Goal: Entertainment & Leisure: Browse casually

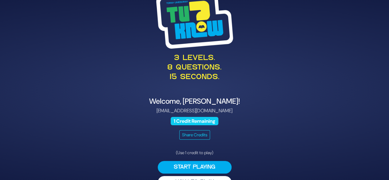
scroll to position [16, 0]
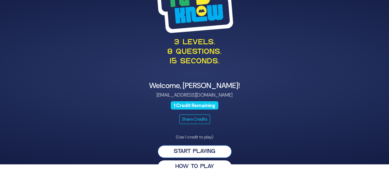
click at [193, 149] on button "Start Playing" at bounding box center [195, 151] width 74 height 13
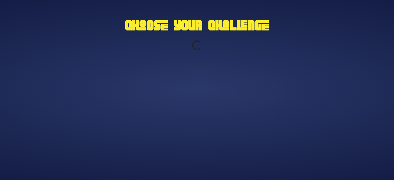
click at [211, 150] on div "Choose Your Challenge Loading..." at bounding box center [196, 90] width 315 height 154
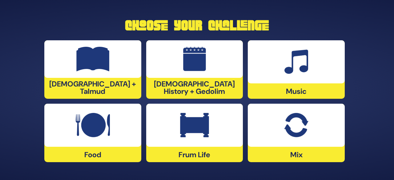
click at [317, 73] on div at bounding box center [296, 61] width 97 height 43
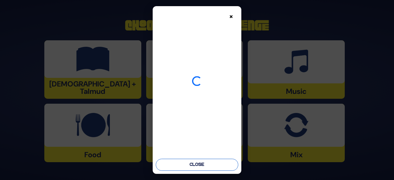
click at [212, 166] on button "Close" at bounding box center [197, 165] width 82 height 12
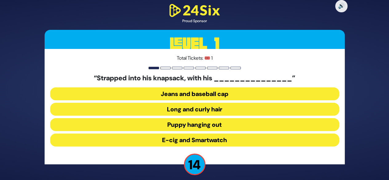
click at [214, 107] on button "Long and curly hair" at bounding box center [194, 109] width 289 height 13
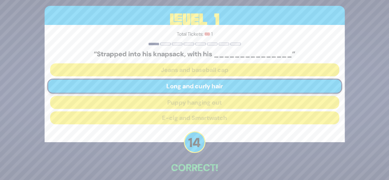
scroll to position [29, 0]
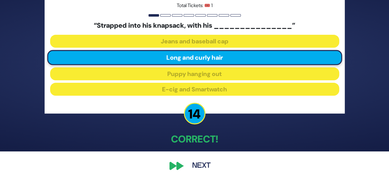
click at [201, 165] on button "Next" at bounding box center [202, 166] width 36 height 14
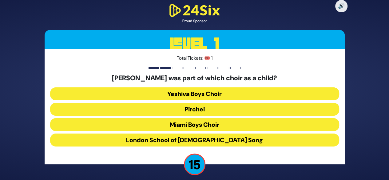
scroll to position [5, 0]
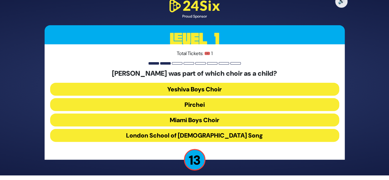
click at [211, 121] on button "Miami Boys Choir" at bounding box center [194, 120] width 289 height 13
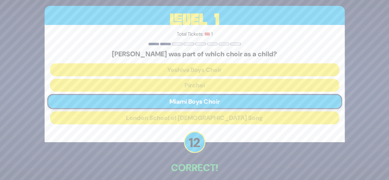
scroll to position [29, 0]
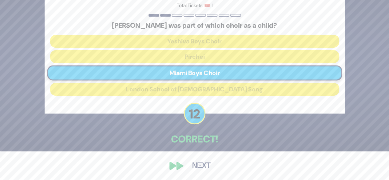
click at [201, 165] on button "Next" at bounding box center [202, 166] width 36 height 14
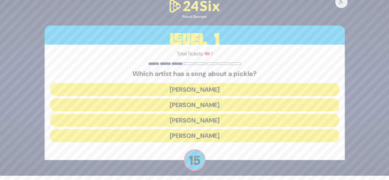
scroll to position [5, 0]
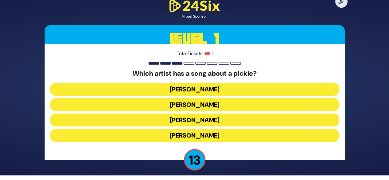
click at [221, 90] on button "[PERSON_NAME]" at bounding box center [194, 89] width 289 height 13
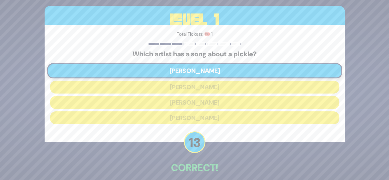
scroll to position [29, 0]
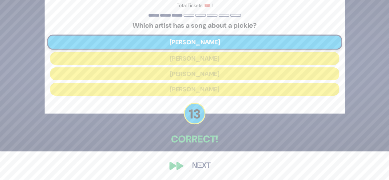
click at [207, 161] on button "Next" at bounding box center [202, 166] width 36 height 14
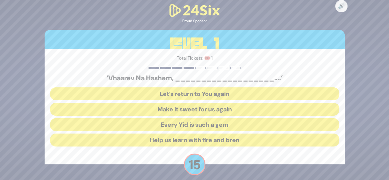
scroll to position [5, 0]
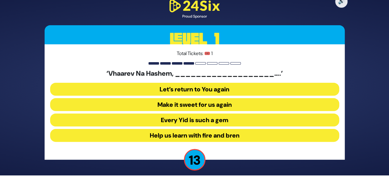
click at [235, 106] on button "Make it sweet for us again" at bounding box center [194, 104] width 289 height 13
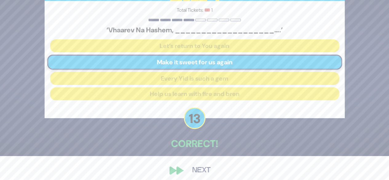
scroll to position [29, 0]
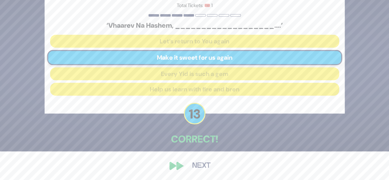
click at [202, 169] on button "Next" at bounding box center [202, 166] width 36 height 14
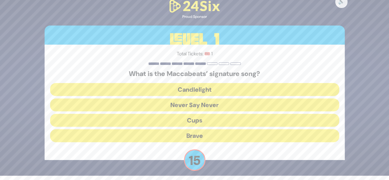
scroll to position [5, 0]
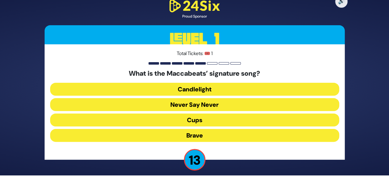
click at [213, 83] on button "Candlelight" at bounding box center [194, 89] width 289 height 13
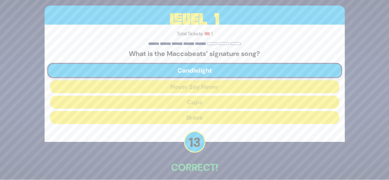
scroll to position [29, 0]
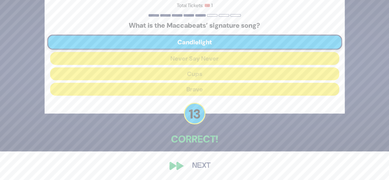
click at [192, 168] on button "Next" at bounding box center [202, 166] width 36 height 14
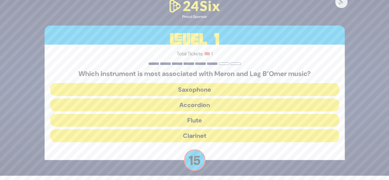
scroll to position [5, 0]
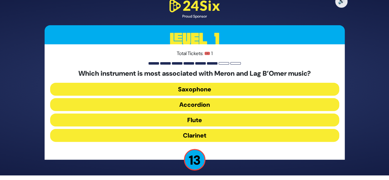
click at [202, 137] on button "Clarinet" at bounding box center [194, 135] width 289 height 13
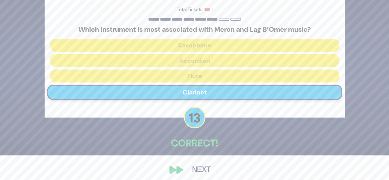
scroll to position [29, 0]
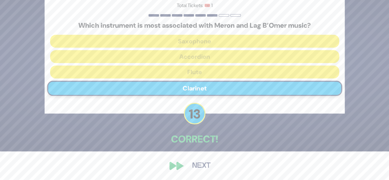
click at [199, 165] on button "Next" at bounding box center [202, 166] width 36 height 14
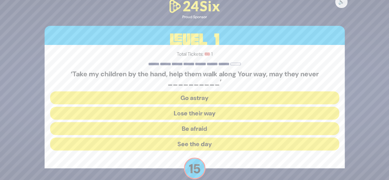
scroll to position [9, 0]
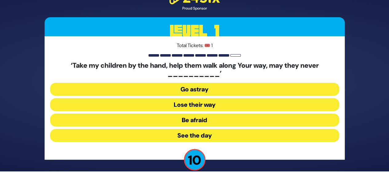
click at [218, 91] on button "Go astray" at bounding box center [194, 89] width 289 height 13
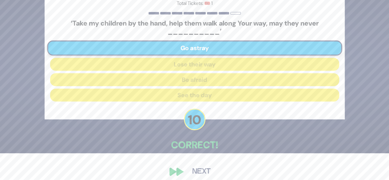
scroll to position [33, 0]
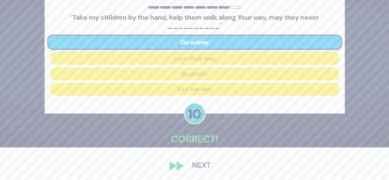
click at [202, 168] on button "Next" at bounding box center [202, 166] width 36 height 14
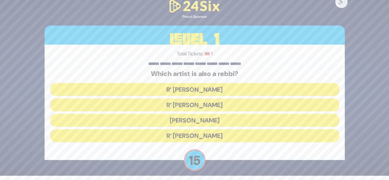
scroll to position [5, 0]
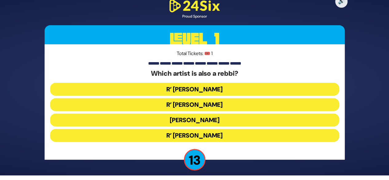
click at [214, 137] on button "R’ [PERSON_NAME]" at bounding box center [194, 135] width 289 height 13
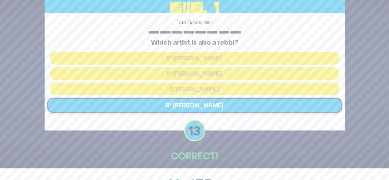
scroll to position [0, 0]
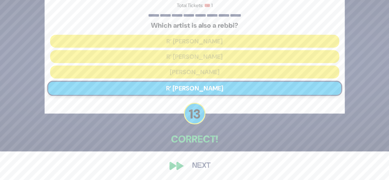
click at [201, 167] on button "Next" at bounding box center [202, 166] width 36 height 14
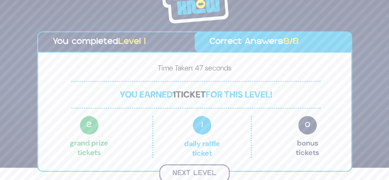
click at [204, 168] on button "Next Level" at bounding box center [194, 173] width 70 height 18
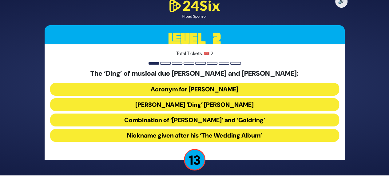
click at [224, 90] on button "Acronym for [PERSON_NAME]" at bounding box center [194, 89] width 289 height 13
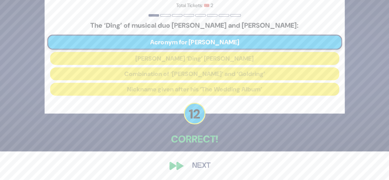
click at [202, 166] on button "Next" at bounding box center [202, 166] width 36 height 14
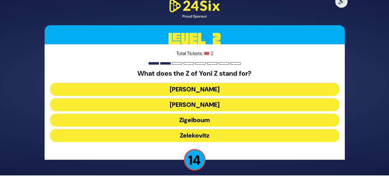
click at [215, 123] on button "Zigelboum" at bounding box center [194, 120] width 289 height 13
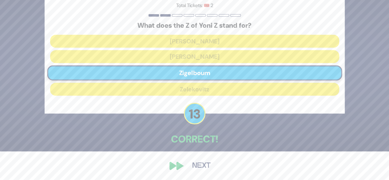
click at [202, 165] on button "Next" at bounding box center [202, 166] width 36 height 14
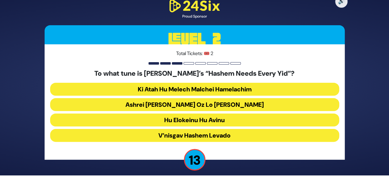
click at [213, 106] on button "Ashrei [PERSON_NAME] Oz Lo [PERSON_NAME]" at bounding box center [194, 104] width 289 height 13
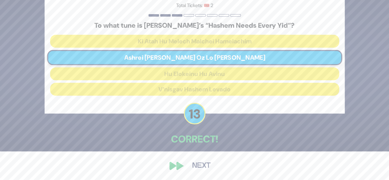
click at [203, 162] on button "Next" at bounding box center [202, 166] width 36 height 14
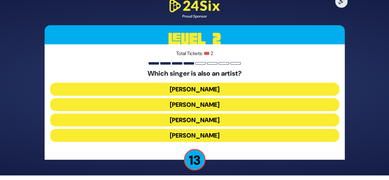
click at [215, 120] on button "[PERSON_NAME]" at bounding box center [194, 120] width 289 height 13
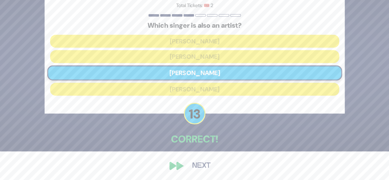
click at [199, 167] on button "Next" at bounding box center [202, 166] width 36 height 14
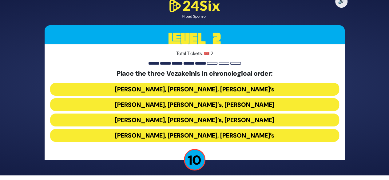
click at [222, 92] on button "[PERSON_NAME], [PERSON_NAME], [PERSON_NAME]’s" at bounding box center [194, 89] width 289 height 13
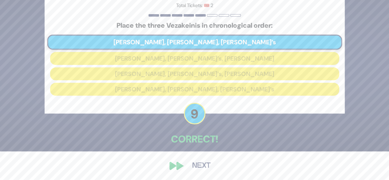
click at [203, 164] on button "Next" at bounding box center [202, 166] width 36 height 14
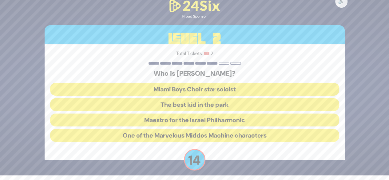
click at [218, 108] on button "The best kid in the park" at bounding box center [194, 104] width 289 height 13
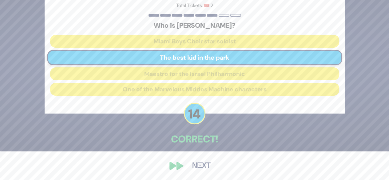
click at [198, 164] on button "Next" at bounding box center [202, 166] width 36 height 14
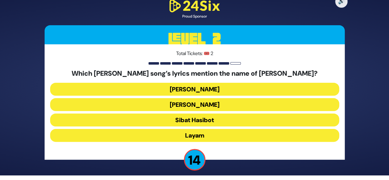
click at [209, 87] on button "[PERSON_NAME]" at bounding box center [194, 89] width 289 height 13
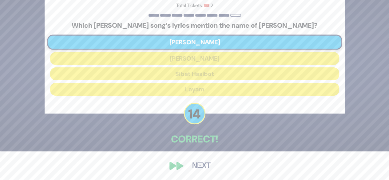
click at [195, 169] on button "Next" at bounding box center [202, 166] width 36 height 14
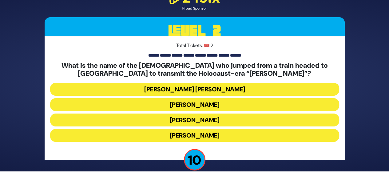
click at [216, 103] on button "[PERSON_NAME]" at bounding box center [194, 104] width 289 height 13
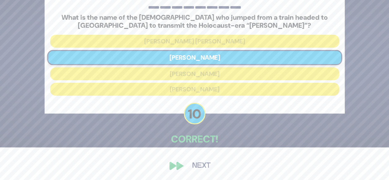
click at [204, 165] on button "Next" at bounding box center [202, 166] width 36 height 14
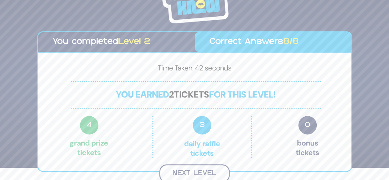
click at [202, 167] on button "Next Level" at bounding box center [194, 173] width 70 height 18
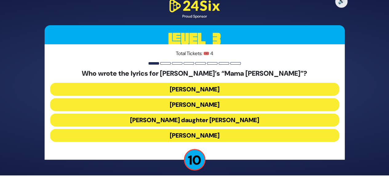
click at [221, 119] on button "[PERSON_NAME] daughter [PERSON_NAME]" at bounding box center [194, 120] width 289 height 13
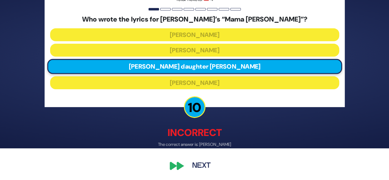
click at [206, 166] on button "Next" at bounding box center [202, 166] width 36 height 14
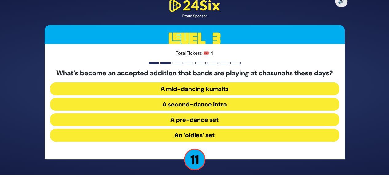
click at [211, 132] on button "An ‘oldies’ set" at bounding box center [194, 135] width 289 height 13
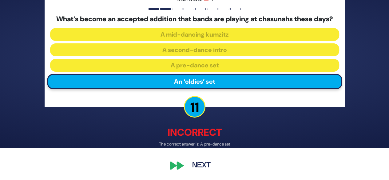
click at [203, 169] on button "Next" at bounding box center [202, 165] width 36 height 14
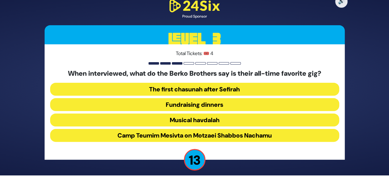
click at [224, 134] on button "Camp Teumim Mesivta on Motzaei Shabbos Nachamu" at bounding box center [194, 135] width 289 height 13
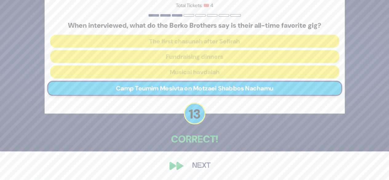
click at [202, 164] on button "Next" at bounding box center [202, 166] width 36 height 14
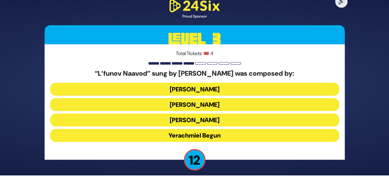
click at [223, 104] on button "[PERSON_NAME]" at bounding box center [194, 104] width 289 height 13
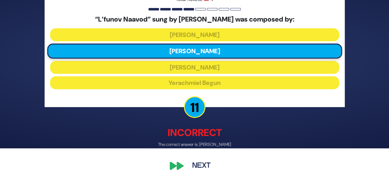
click at [204, 165] on button "Next" at bounding box center [202, 166] width 36 height 14
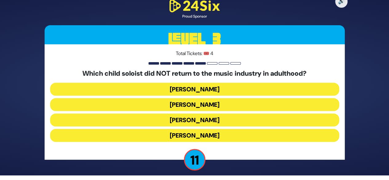
click at [216, 120] on button "[PERSON_NAME]" at bounding box center [194, 120] width 289 height 13
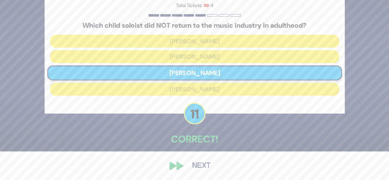
drag, startPoint x: 216, startPoint y: 120, endPoint x: 203, endPoint y: 170, distance: 50.9
click at [203, 170] on div "🔊 Proud Sponsor Level 3 Total Tickets: 🎟️ 4 Which child soloist did NOT return …" at bounding box center [194, 61] width 315 height 237
click at [258, 144] on p "Correct!" at bounding box center [195, 139] width 300 height 15
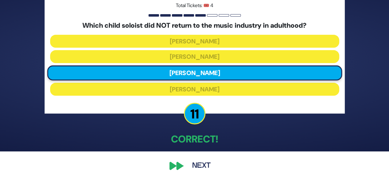
click at [205, 163] on button "Next" at bounding box center [202, 166] width 36 height 14
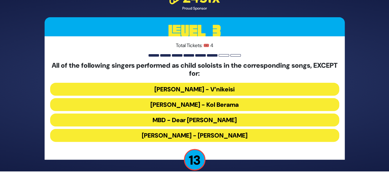
click at [215, 121] on button "MBD - Dear [PERSON_NAME]" at bounding box center [194, 120] width 289 height 13
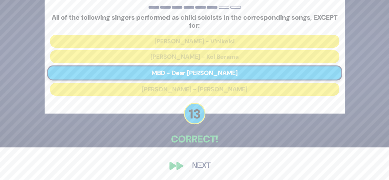
click at [200, 169] on button "Next" at bounding box center [202, 166] width 36 height 14
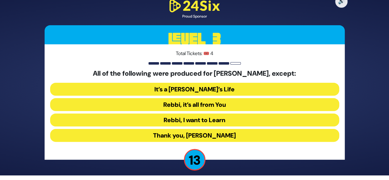
click at [215, 118] on button "Rebbi, I want to Learn" at bounding box center [194, 120] width 289 height 13
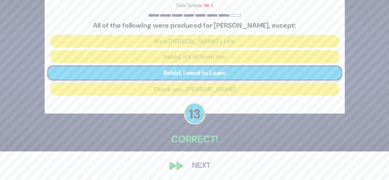
click at [196, 161] on button "Next" at bounding box center [202, 166] width 36 height 14
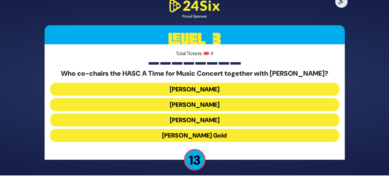
click at [217, 106] on button "[PERSON_NAME]" at bounding box center [194, 104] width 289 height 13
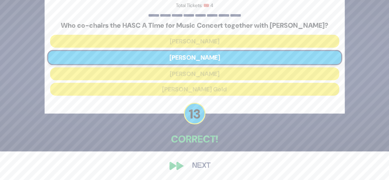
click at [202, 164] on button "Next" at bounding box center [202, 166] width 36 height 14
